Goal: Check status: Check status

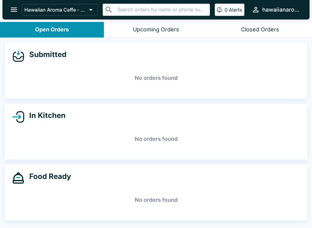
scroll to position [1, 0]
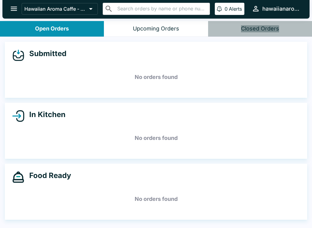
click at [157, 46] on div "Submitted No orders found" at bounding box center [156, 70] width 303 height 56
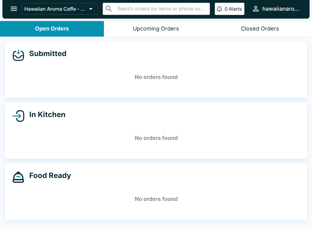
scroll to position [0, 0]
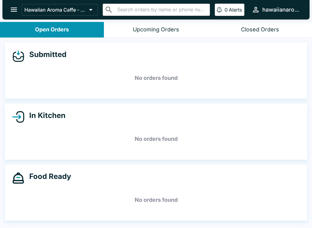
click at [218, 120] on div "In Kitchen" at bounding box center [156, 117] width 288 height 12
click at [142, 149] on h5 "No orders found" at bounding box center [156, 139] width 288 height 22
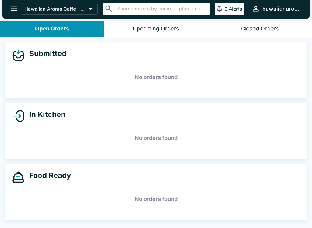
click at [109, 218] on div "Food Ready No orders found" at bounding box center [156, 192] width 303 height 56
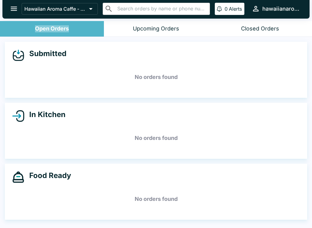
click at [173, 10] on input "text" at bounding box center [162, 9] width 92 height 9
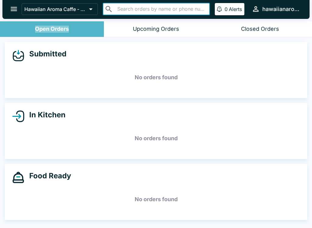
click at [117, 30] on button "Upcoming Orders" at bounding box center [156, 29] width 104 height 16
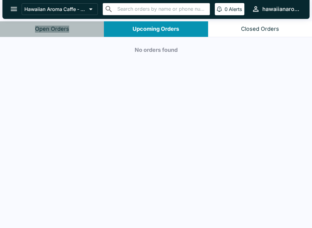
click at [46, 23] on button "Open Orders" at bounding box center [52, 29] width 104 height 16
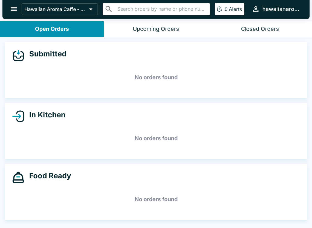
click at [8, 2] on div "Hawaiian Aroma Caffe - Waikiki Beachcomber ​ ​ 0 Alerts hawaiianaromacaffe" at bounding box center [155, 9] width 307 height 20
click at [20, 14] on button "open drawer" at bounding box center [14, 9] width 16 height 16
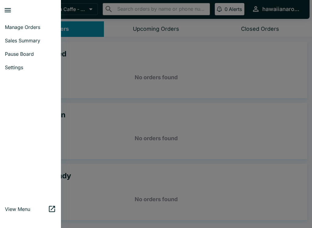
click at [18, 30] on span "Manage Orders" at bounding box center [30, 27] width 51 height 6
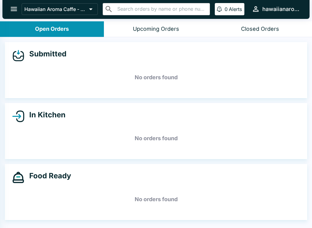
scroll to position [0, 0]
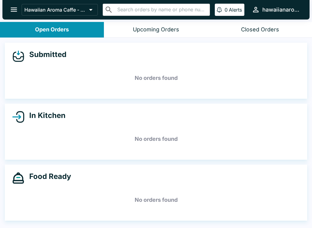
click at [17, 14] on icon "open drawer" at bounding box center [14, 9] width 8 height 8
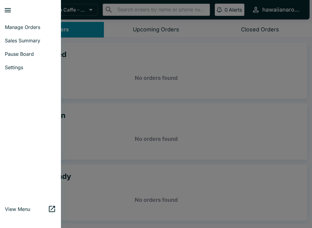
click at [23, 46] on link "Sales Summary" at bounding box center [30, 40] width 61 height 13
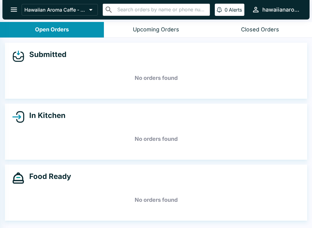
select select "03:00"
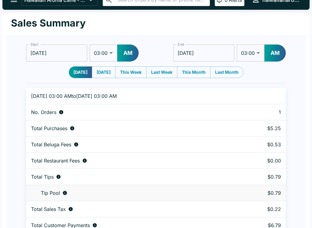
scroll to position [17, 0]
